Goal: Information Seeking & Learning: Learn about a topic

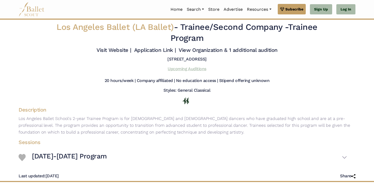
click at [199, 69] on link "Upcoming Auditions" at bounding box center [187, 68] width 38 height 5
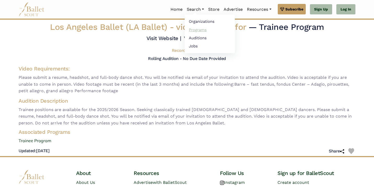
click at [193, 33] on link "Programs" at bounding box center [210, 30] width 50 height 8
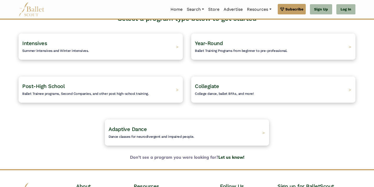
scroll to position [48, 0]
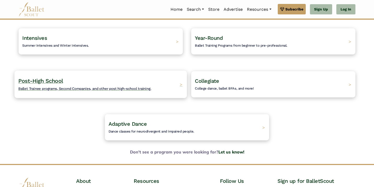
click at [116, 87] on span "Ballet Trainee programs, Second Companies, and other post high-school training." at bounding box center [84, 88] width 133 height 4
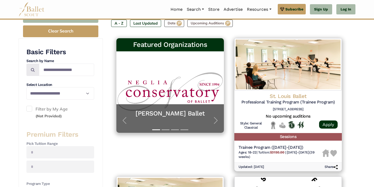
scroll to position [93, 0]
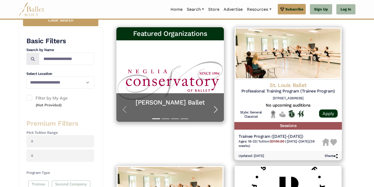
click at [217, 110] on span "button" at bounding box center [216, 109] width 8 height 8
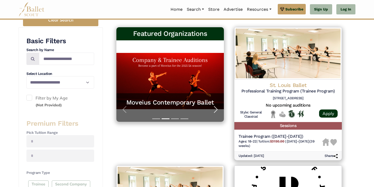
click at [217, 110] on span "button" at bounding box center [216, 109] width 8 height 8
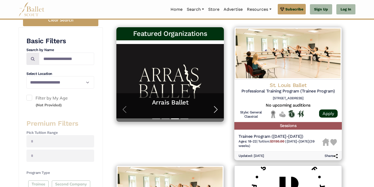
click at [217, 110] on span "button" at bounding box center [216, 109] width 8 height 8
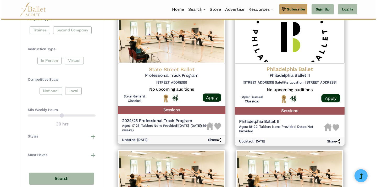
scroll to position [246, 0]
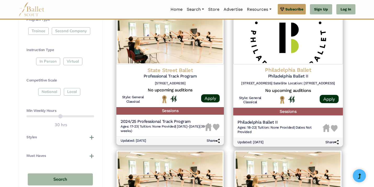
click at [278, 71] on h4 "Philadelphia Ballet" at bounding box center [288, 69] width 101 height 7
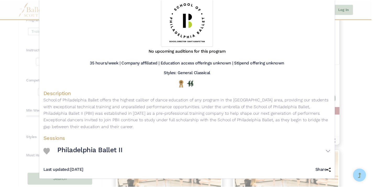
scroll to position [60, 0]
click at [345, 41] on div "Philadelphia Ballet - Second Company - Philadelphia Ballet II Visit Website | V…" at bounding box center [188, 93] width 377 height 187
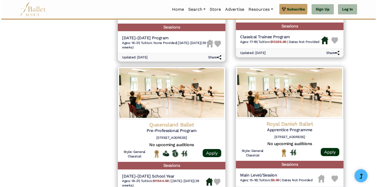
scroll to position [612, 0]
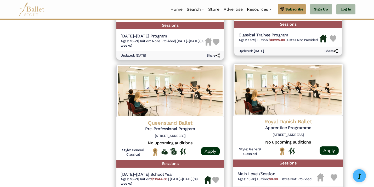
click at [295, 121] on h4 "Royal Danish Ballet" at bounding box center [288, 121] width 101 height 7
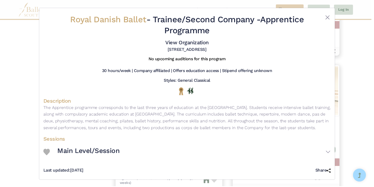
scroll to position [7, 0]
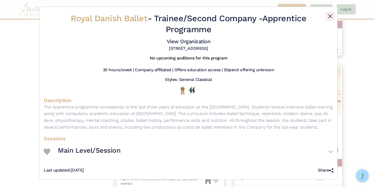
click at [329, 13] on button "Close" at bounding box center [330, 16] width 6 height 6
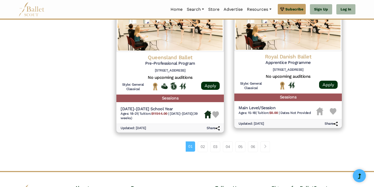
scroll to position [686, 0]
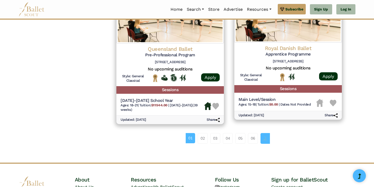
click at [268, 138] on link "Page navigation example" at bounding box center [265, 138] width 9 height 10
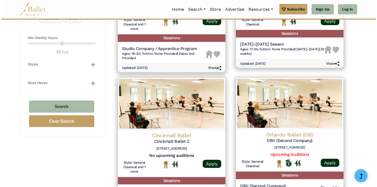
scroll to position [320, 0]
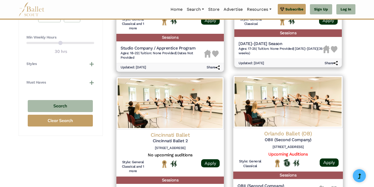
click at [290, 134] on h4 "Orlando Ballet (OB)" at bounding box center [288, 133] width 101 height 7
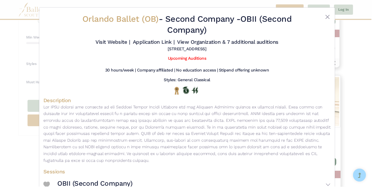
scroll to position [0, 0]
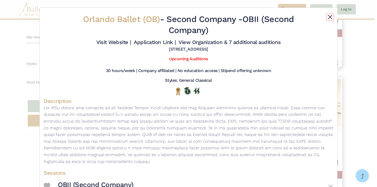
click at [329, 16] on button "Close" at bounding box center [330, 17] width 6 height 6
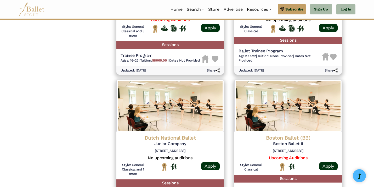
scroll to position [630, 0]
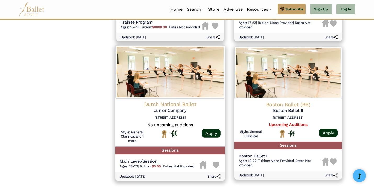
click at [167, 104] on h4 "Dutch National Ballet" at bounding box center [170, 104] width 101 height 7
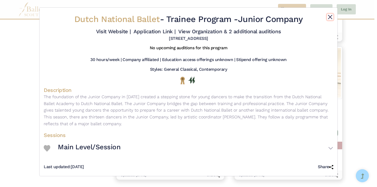
click at [327, 18] on button "Close" at bounding box center [330, 17] width 6 height 6
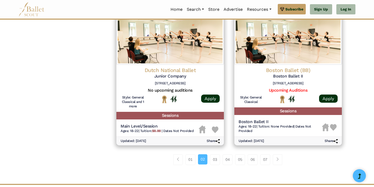
scroll to position [665, 0]
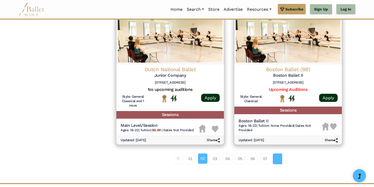
click at [282, 158] on link "Page navigation example" at bounding box center [277, 158] width 9 height 10
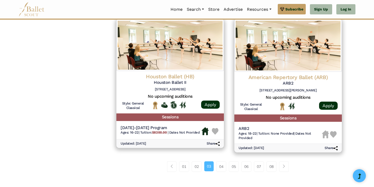
scroll to position [667, 0]
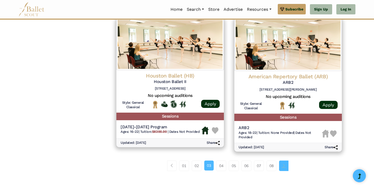
click at [284, 167] on span "Page navigation example" at bounding box center [284, 165] width 4 height 4
